Goal: Information Seeking & Learning: Learn about a topic

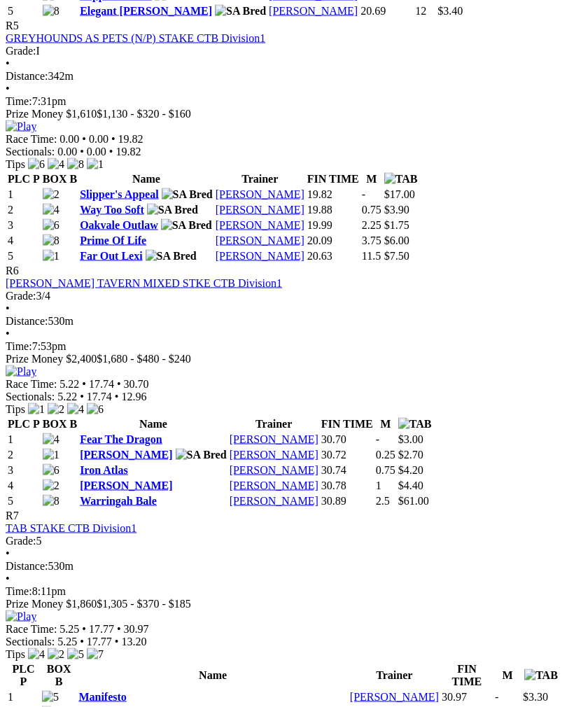
scroll to position [1734, 0]
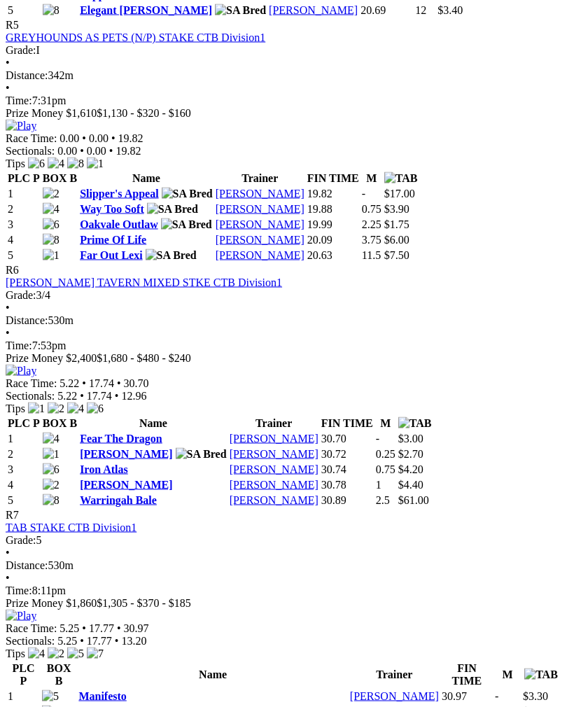
click at [36, 365] on img at bounding box center [21, 371] width 31 height 13
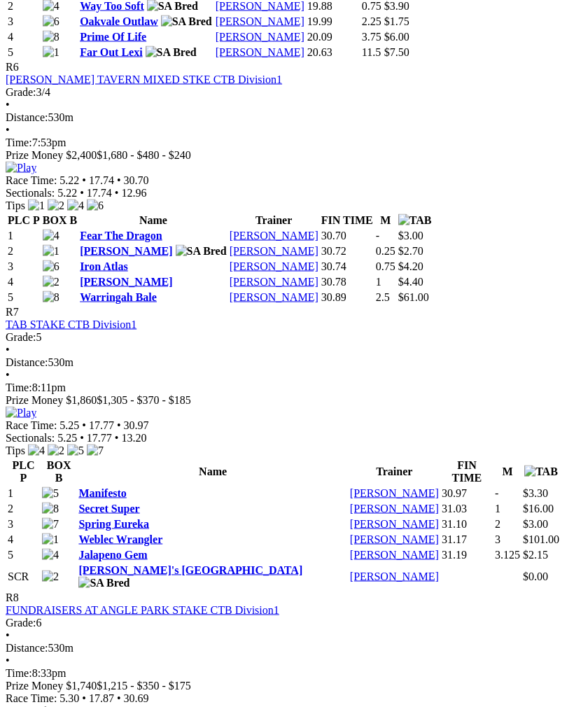
scroll to position [1938, 0]
click at [36, 406] on img at bounding box center [21, 412] width 31 height 13
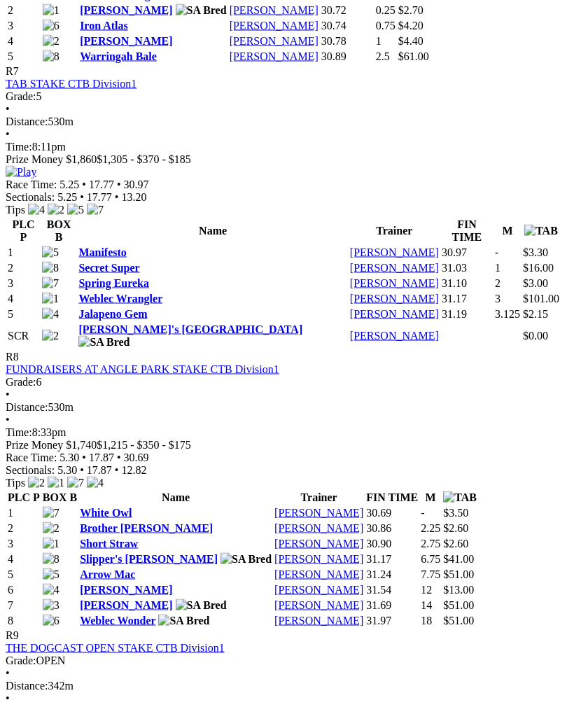
scroll to position [2169, 0]
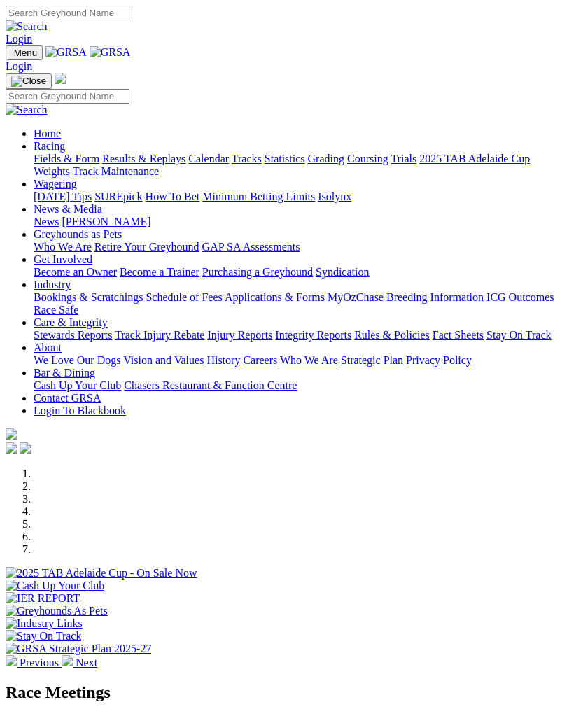
scroll to position [410, 0]
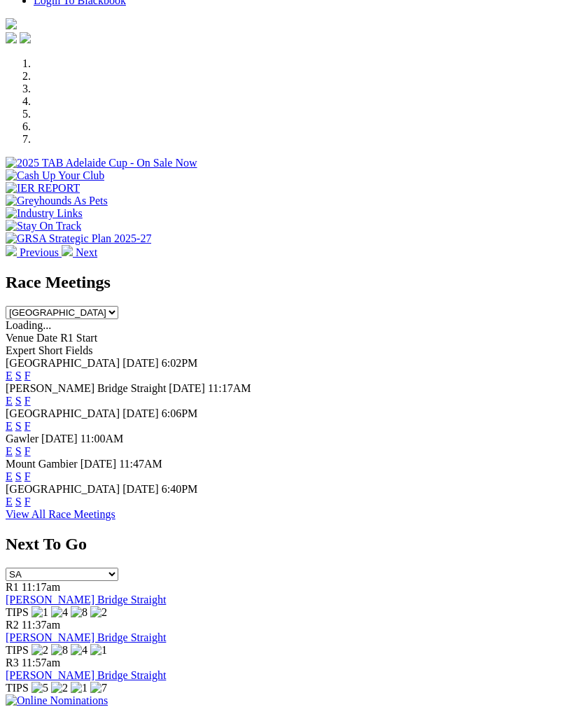
click at [31, 445] on link "F" at bounding box center [28, 451] width 6 height 12
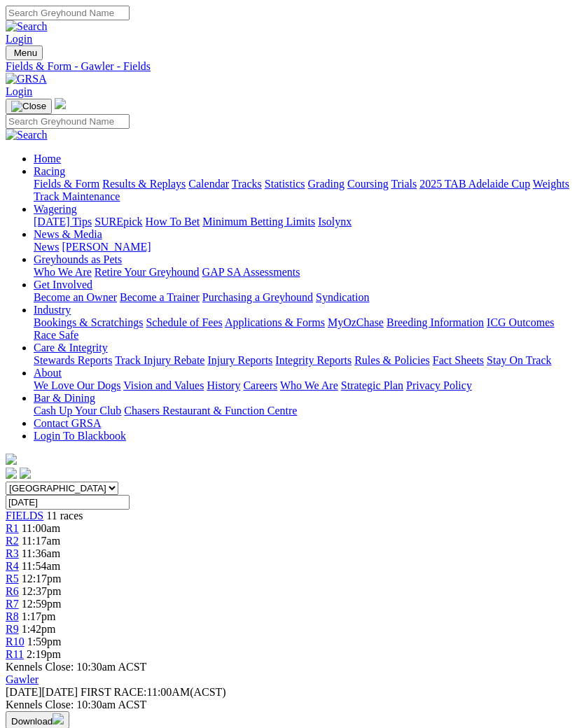
click at [19, 522] on span "R1" at bounding box center [12, 528] width 13 height 12
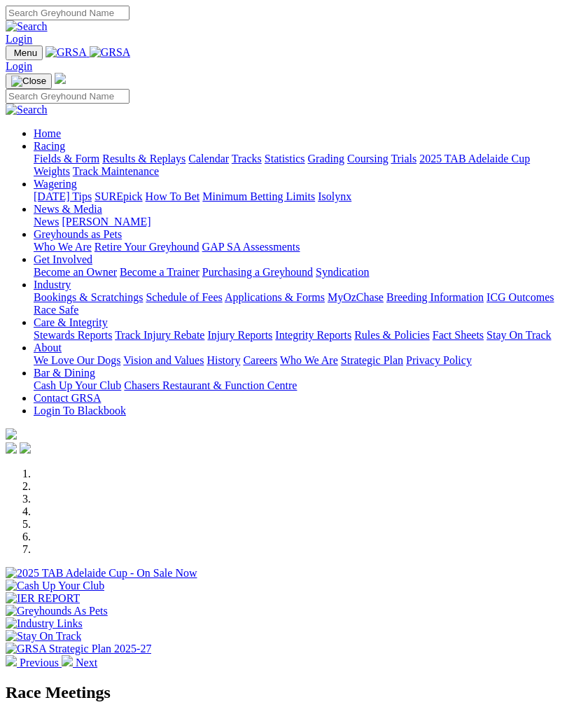
scroll to position [410, 0]
